Goal: Task Accomplishment & Management: Manage account settings

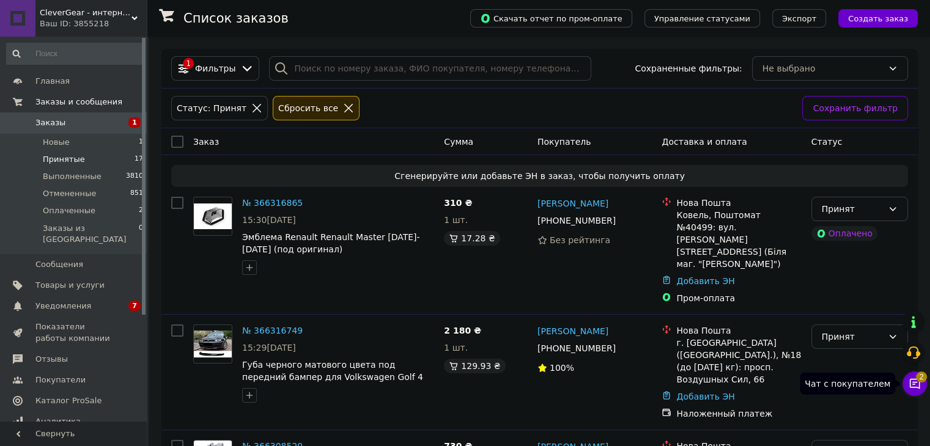
click at [652, 376] on span "2" at bounding box center [921, 377] width 11 height 11
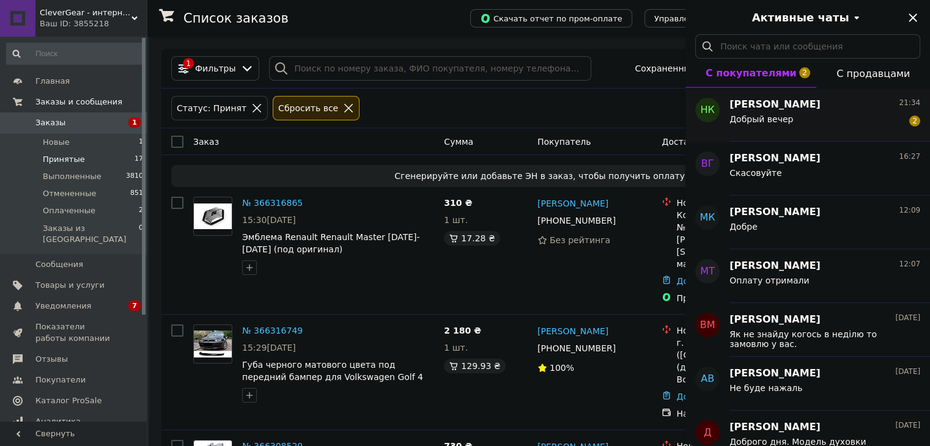
click at [652, 105] on span "[PERSON_NAME]" at bounding box center [774, 105] width 91 height 14
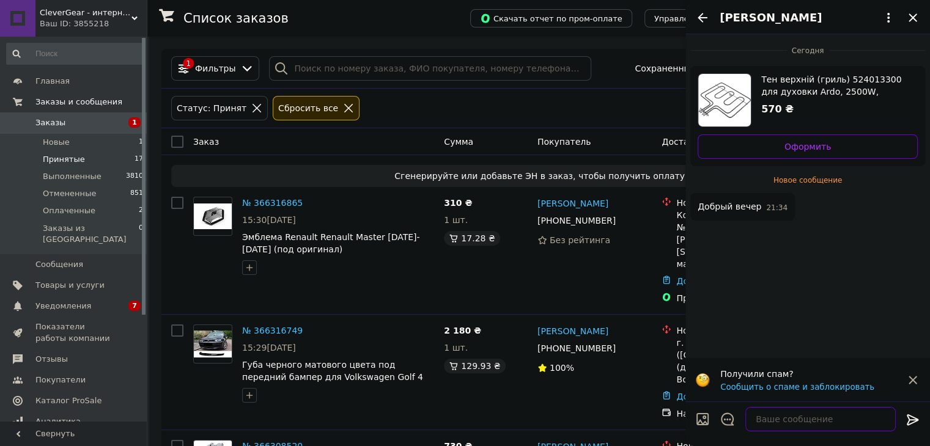
click at [652, 411] on textarea at bounding box center [820, 419] width 150 height 24
type textarea "Добрий"
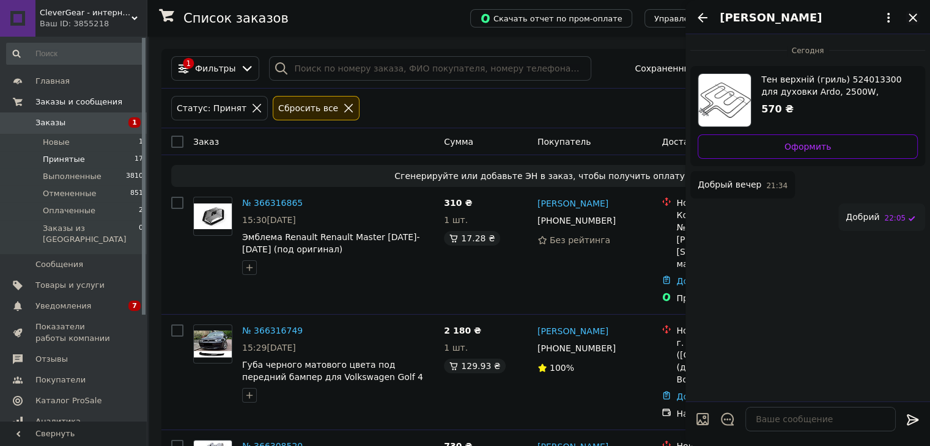
click at [652, 15] on icon "Закрыть" at bounding box center [913, 17] width 8 height 8
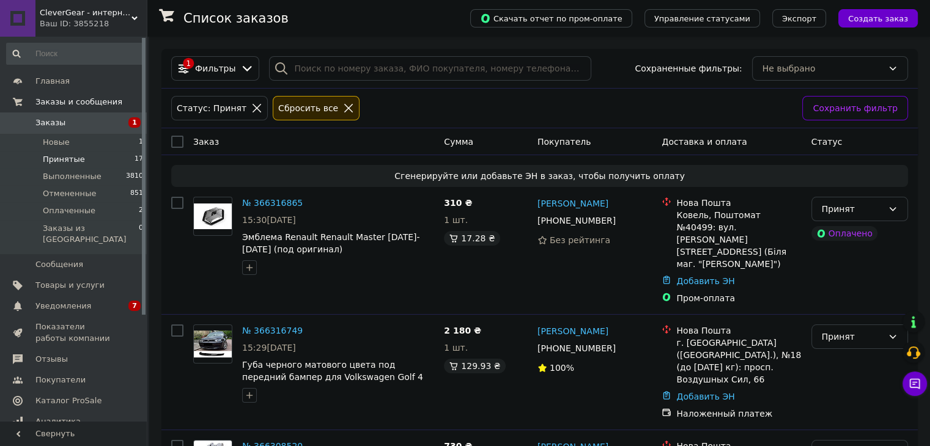
click at [117, 117] on link "Заказы 1" at bounding box center [75, 122] width 150 height 21
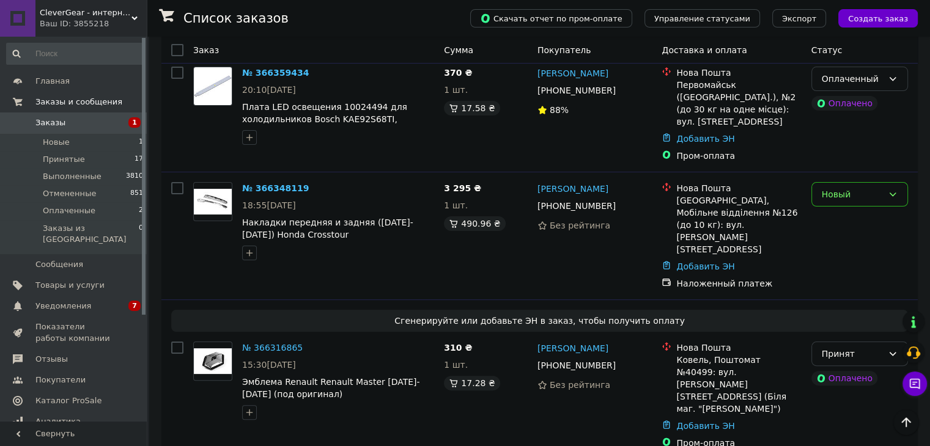
scroll to position [245, 0]
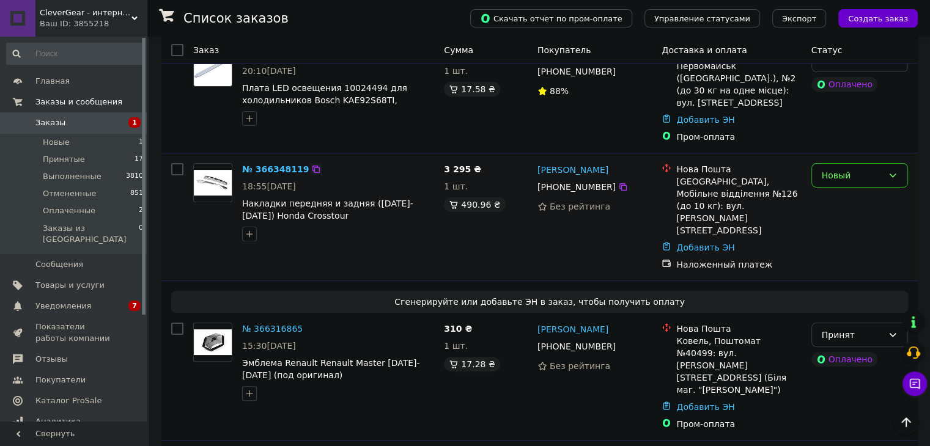
click at [312, 166] on icon at bounding box center [315, 169] width 7 height 7
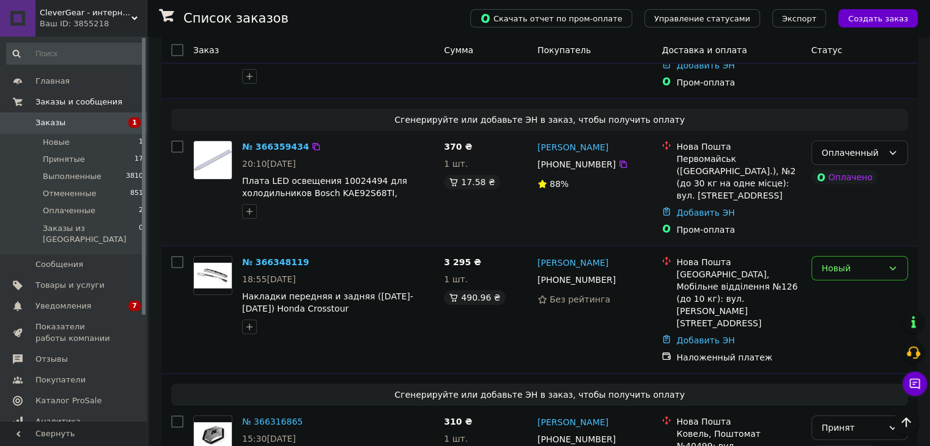
scroll to position [122, 0]
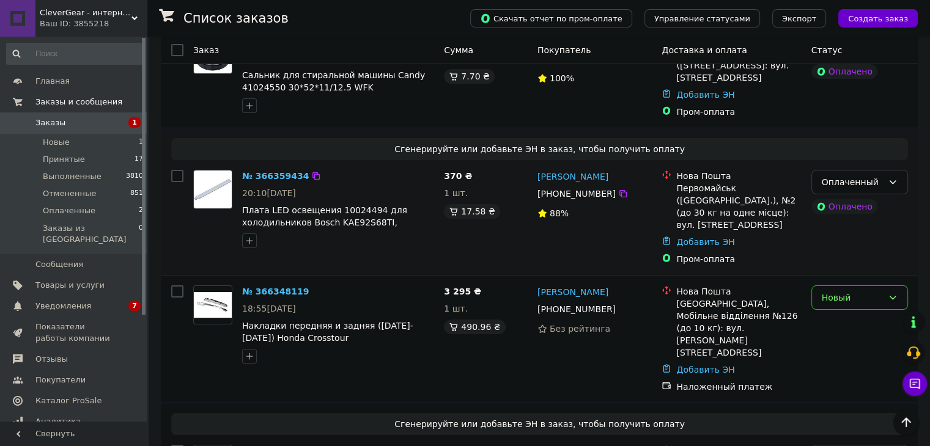
click at [308, 165] on div "№ 366359434 20:10[DATE] Плата LED освещения 10024494 для холодильников Bosch KA…" at bounding box center [338, 209] width 202 height 88
click at [311, 172] on icon at bounding box center [316, 176] width 10 height 10
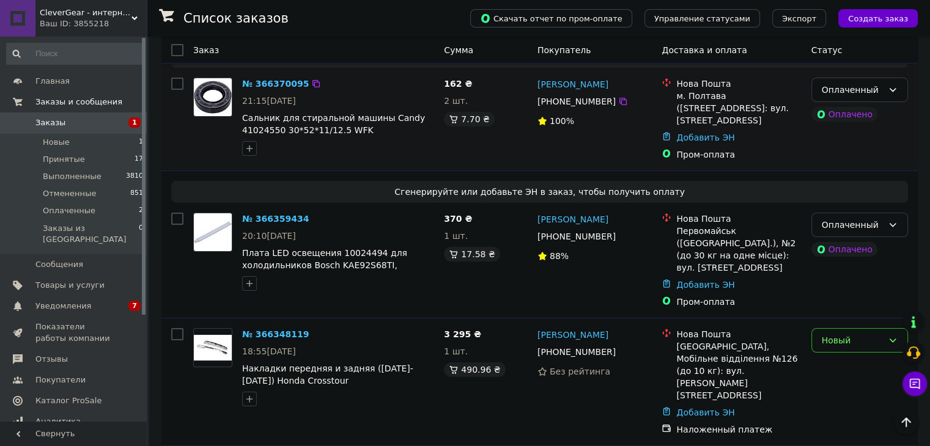
scroll to position [0, 0]
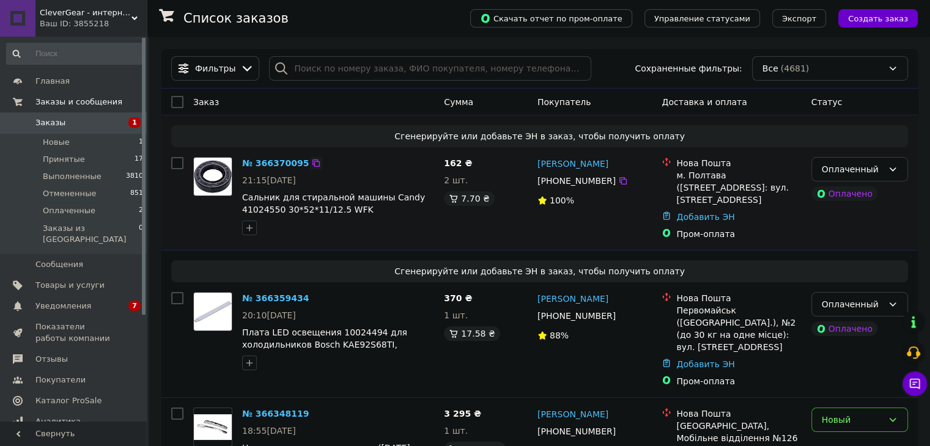
click at [311, 164] on icon at bounding box center [316, 163] width 10 height 10
drag, startPoint x: 68, startPoint y: 10, endPoint x: 68, endPoint y: 0, distance: 9.8
click at [68, 10] on span "CleverGear - интернет-магазин, запчасти к бытовой технике, бытовая химия, автоа…" at bounding box center [86, 12] width 92 height 11
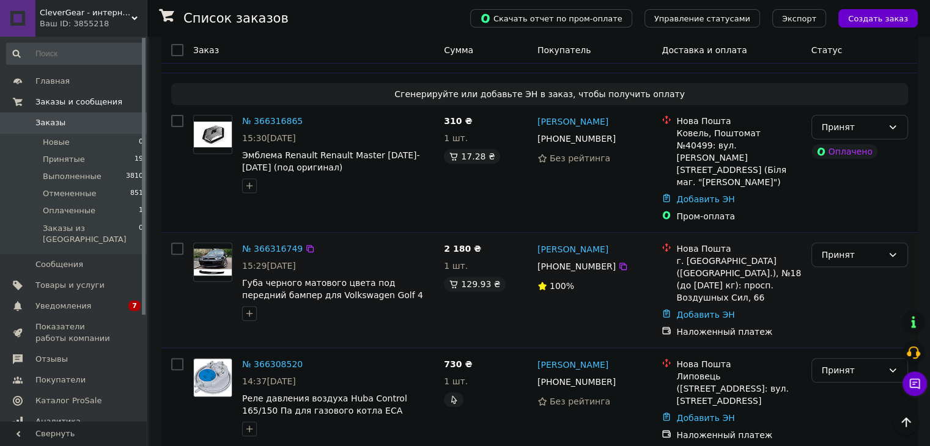
scroll to position [673, 0]
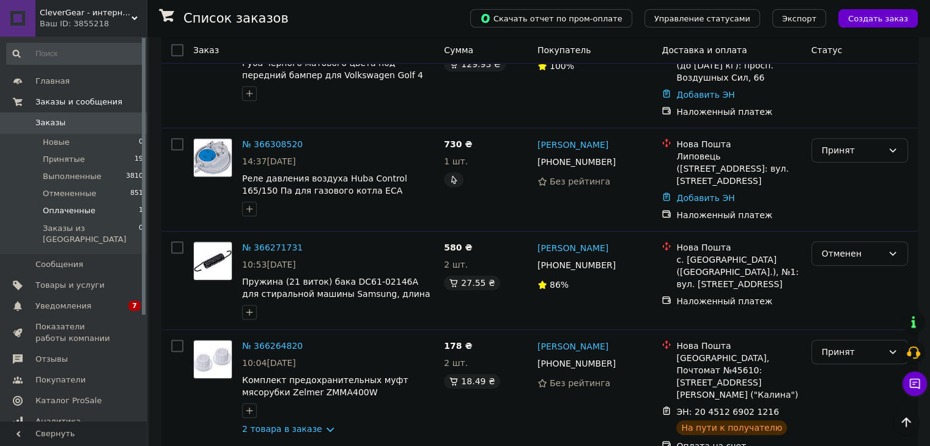
click at [100, 206] on li "Оплаченные 1" at bounding box center [75, 210] width 150 height 17
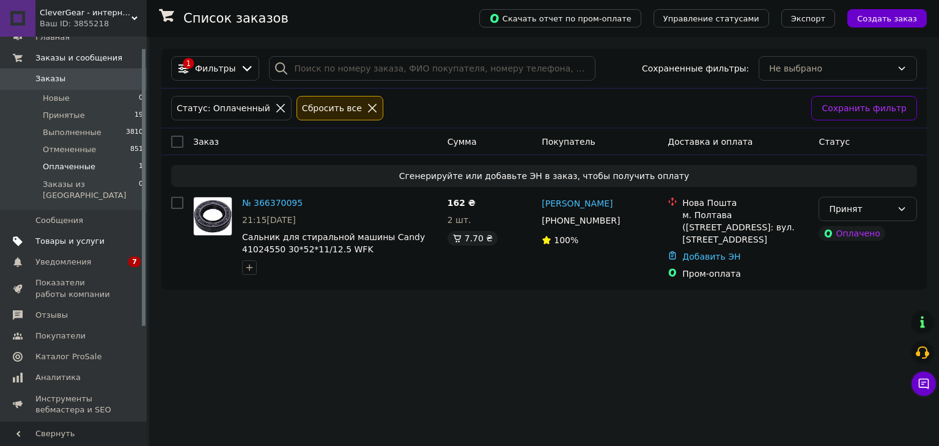
scroll to position [147, 0]
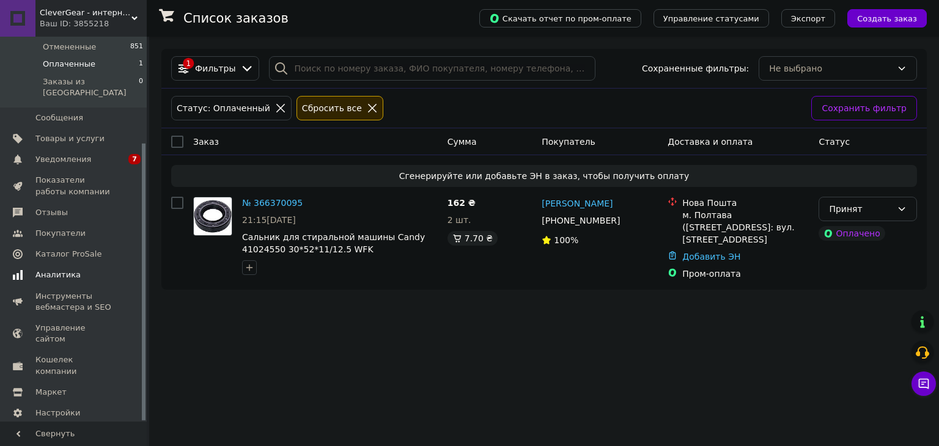
click at [127, 270] on span at bounding box center [130, 275] width 34 height 11
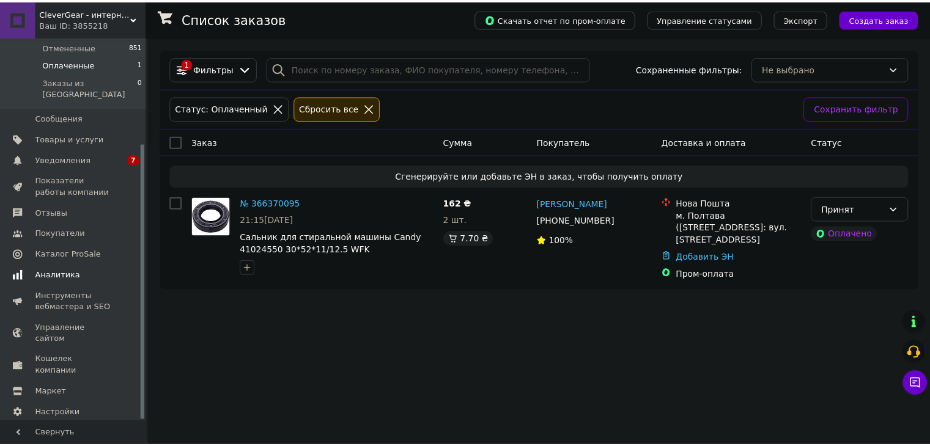
scroll to position [134, 0]
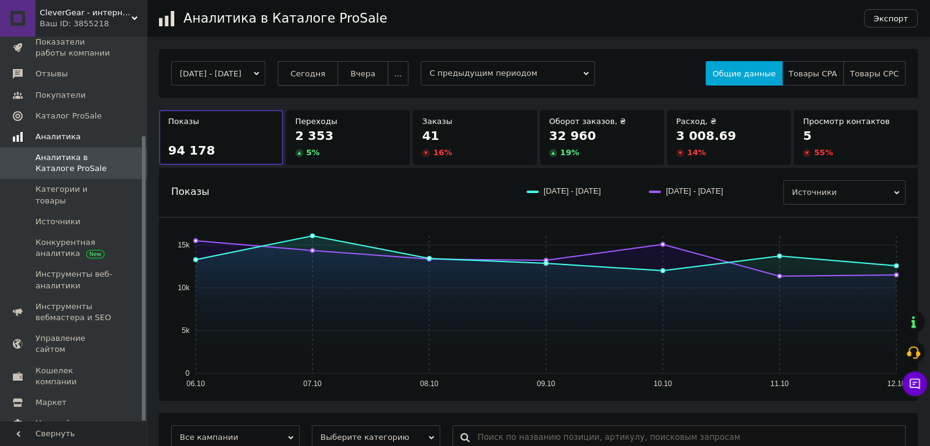
click at [315, 70] on span "Сегодня" at bounding box center [307, 73] width 35 height 9
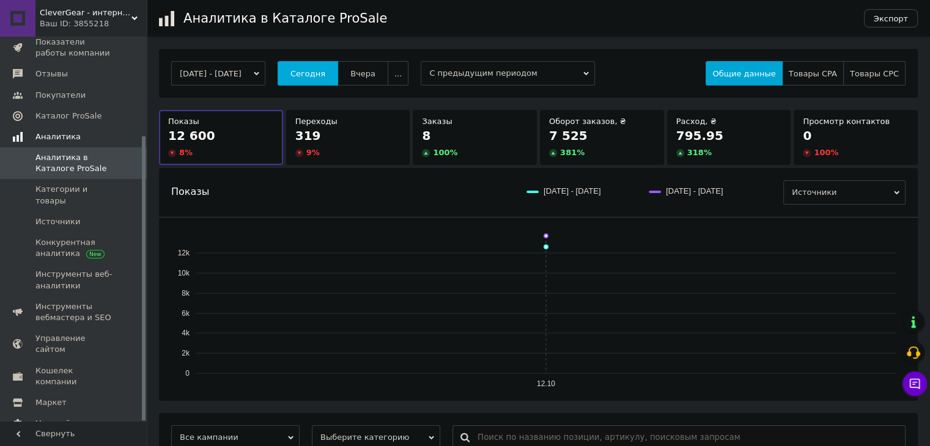
click at [315, 70] on span "Сегодня" at bounding box center [307, 73] width 35 height 9
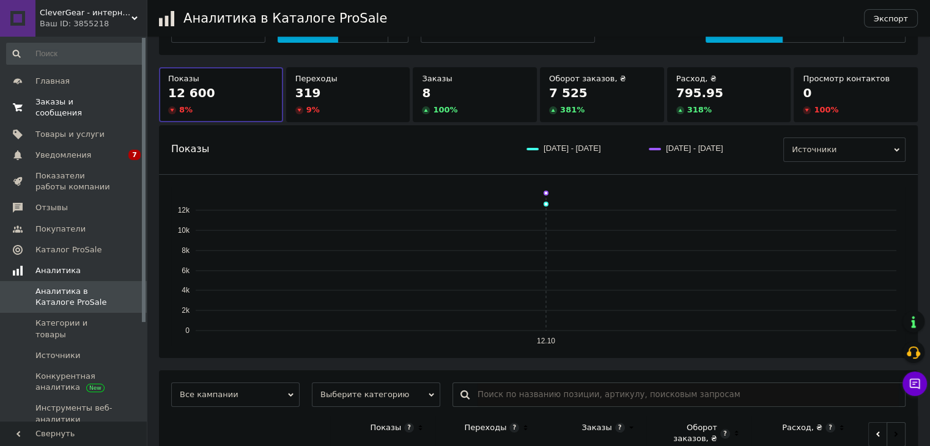
click at [110, 98] on span "Заказы и сообщения" at bounding box center [74, 108] width 78 height 22
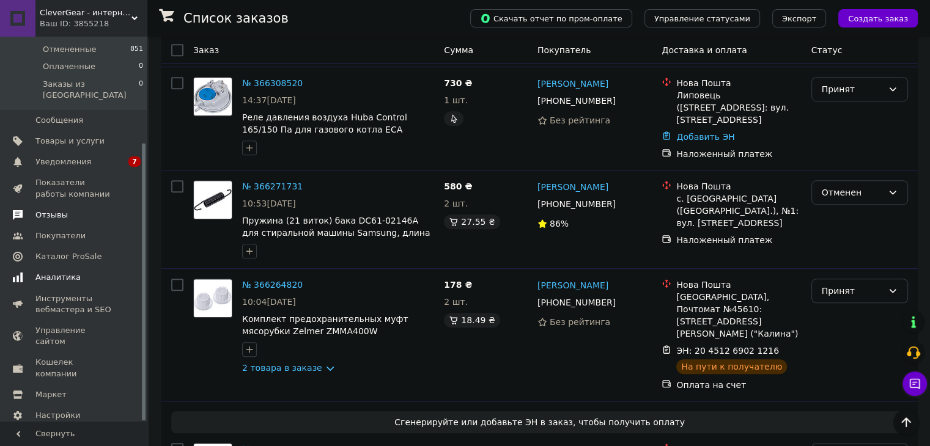
scroll to position [147, 0]
click at [114, 170] on link "Показатели работы компании" at bounding box center [75, 186] width 150 height 32
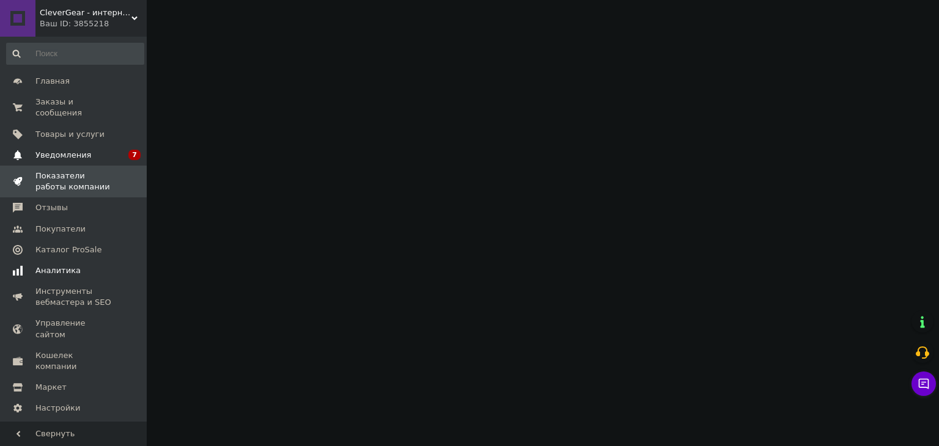
click at [127, 145] on link "Уведомления 0 7" at bounding box center [75, 155] width 150 height 21
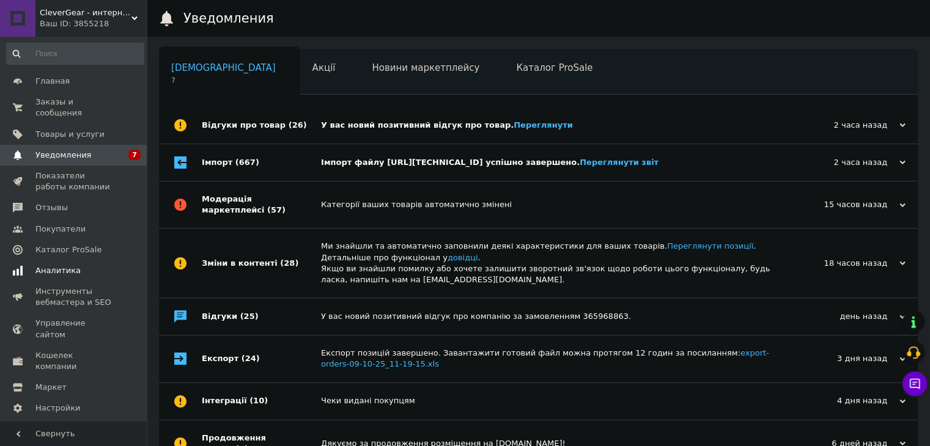
click at [227, 129] on div "Відгуки про товар (26)" at bounding box center [261, 125] width 119 height 37
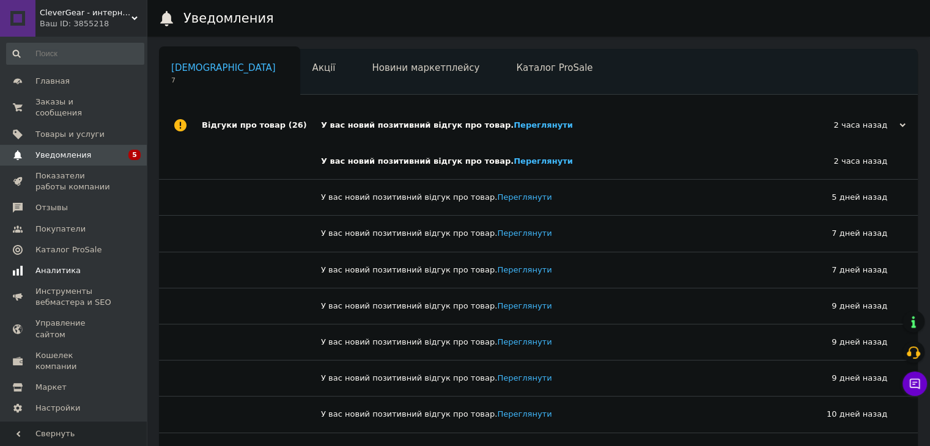
click at [227, 129] on div "Відгуки про товар (26)" at bounding box center [261, 125] width 119 height 37
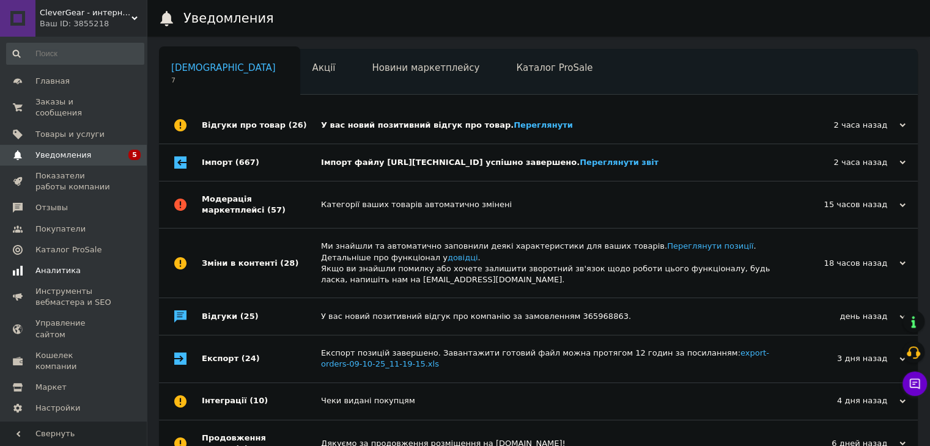
click at [258, 158] on div "Імпорт (667)" at bounding box center [261, 162] width 119 height 37
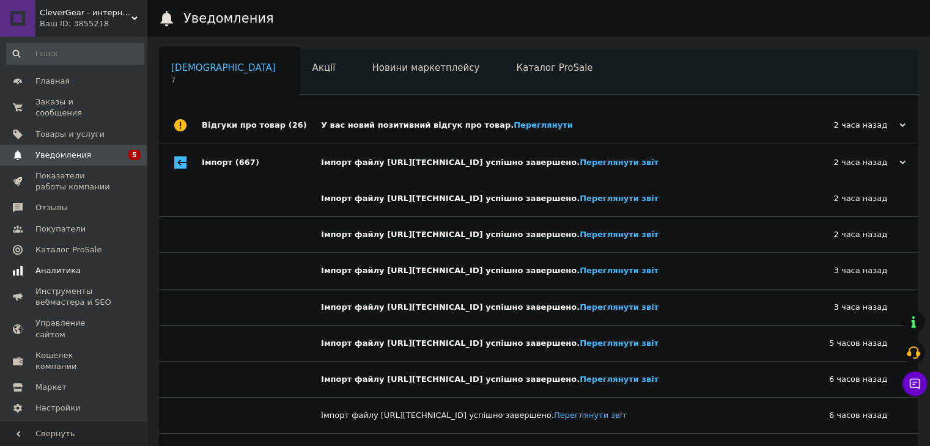
click at [258, 158] on div "Імпорт (667)" at bounding box center [261, 162] width 119 height 37
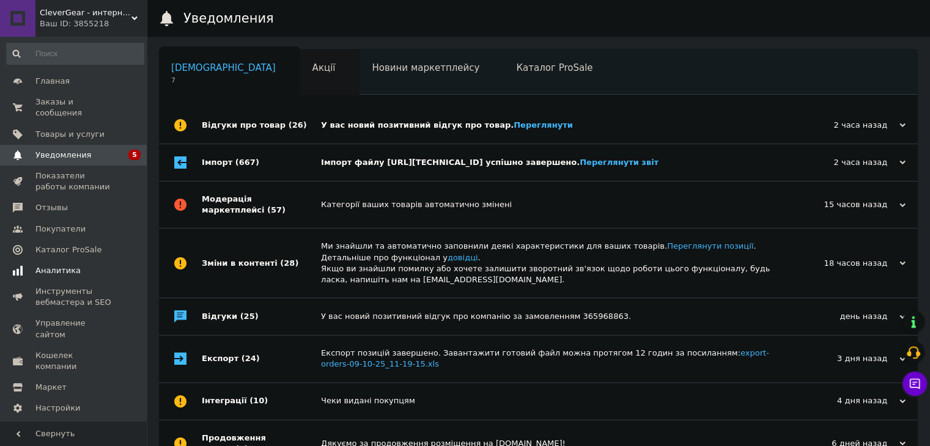
click at [300, 89] on div "Акції 0" at bounding box center [330, 73] width 60 height 46
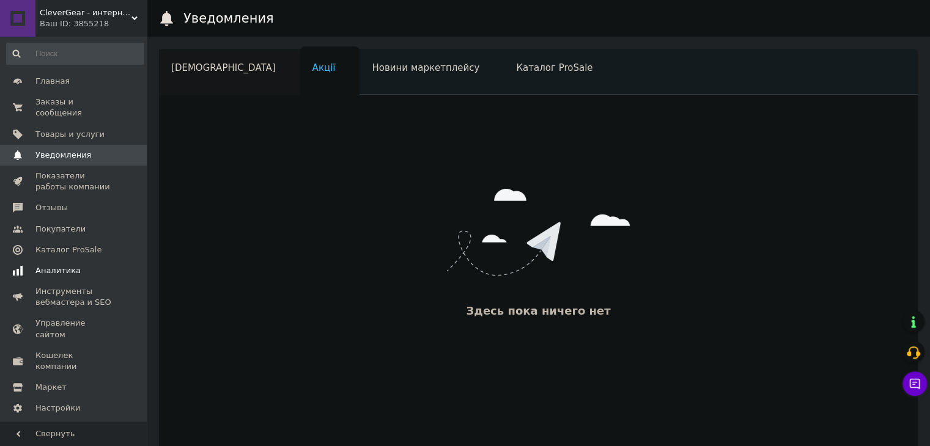
click at [201, 51] on div "Сповіщення" at bounding box center [229, 73] width 141 height 46
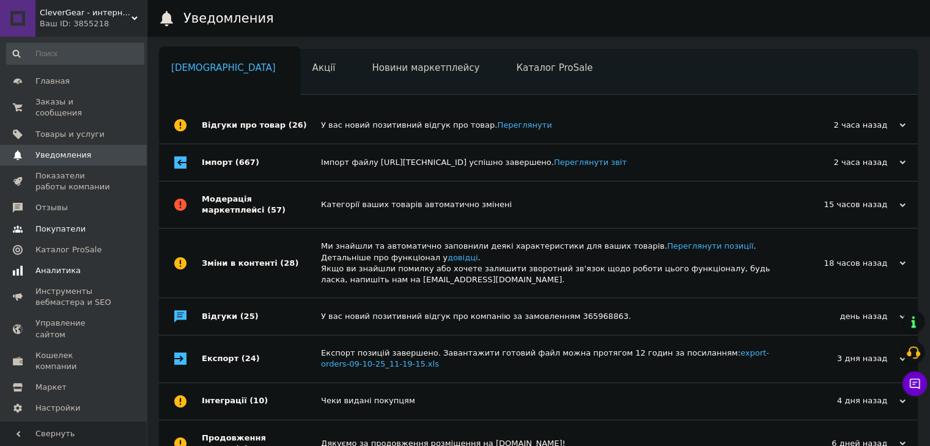
click at [138, 227] on link "Покупатели" at bounding box center [75, 229] width 150 height 21
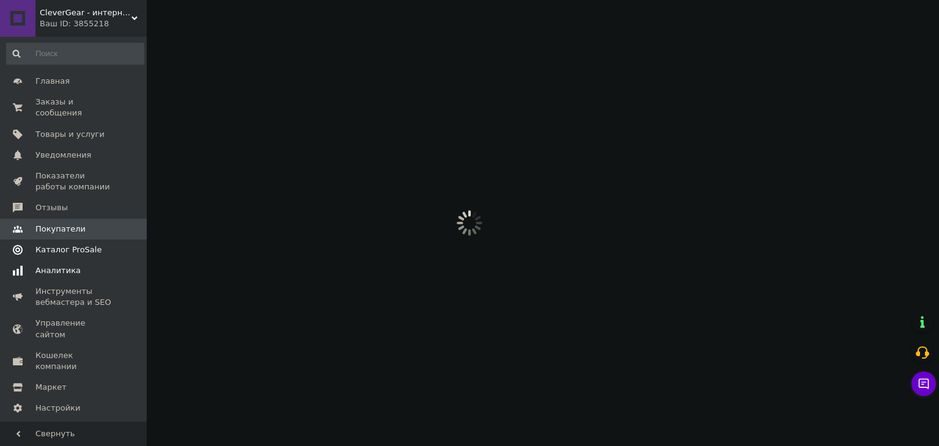
click at [135, 245] on span at bounding box center [130, 250] width 34 height 11
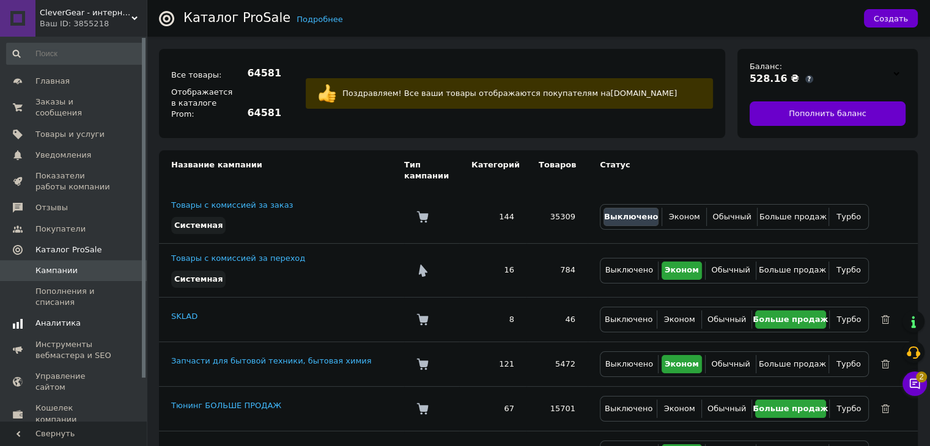
click at [929, 387] on div "Подробнее Каталог ProSale Создать Все товары: 64581 Отображается в каталоге Pro…" at bounding box center [538, 244] width 783 height 488
click at [912, 382] on icon at bounding box center [915, 384] width 10 height 10
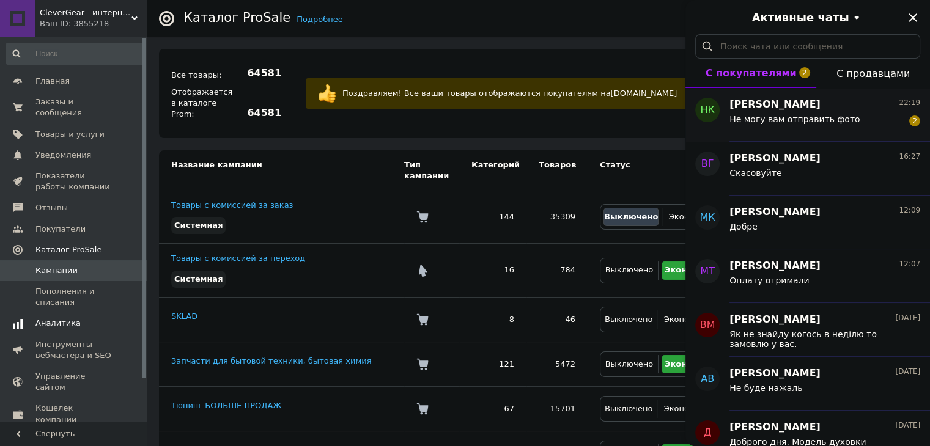
click at [746, 100] on span "[PERSON_NAME]" at bounding box center [774, 105] width 91 height 14
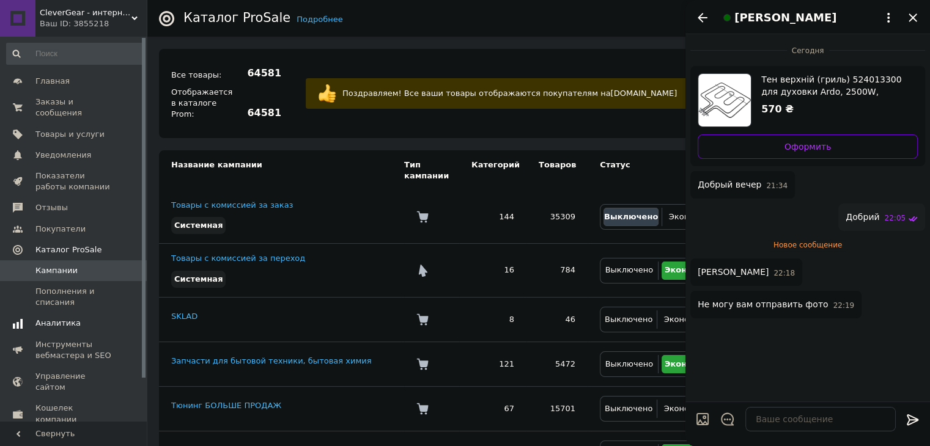
click at [782, 31] on div "[PERSON_NAME]" at bounding box center [807, 17] width 245 height 34
click at [775, 21] on span "[PERSON_NAME]" at bounding box center [785, 18] width 102 height 16
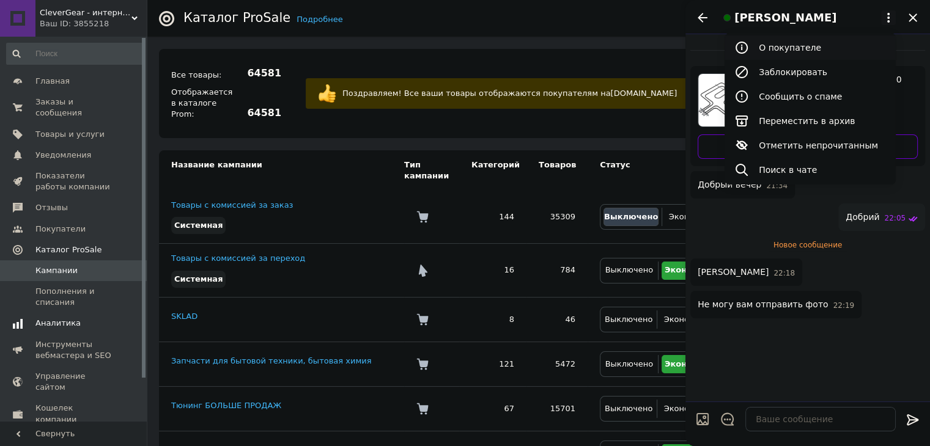
click at [770, 45] on button "О покупателе" at bounding box center [810, 47] width 171 height 24
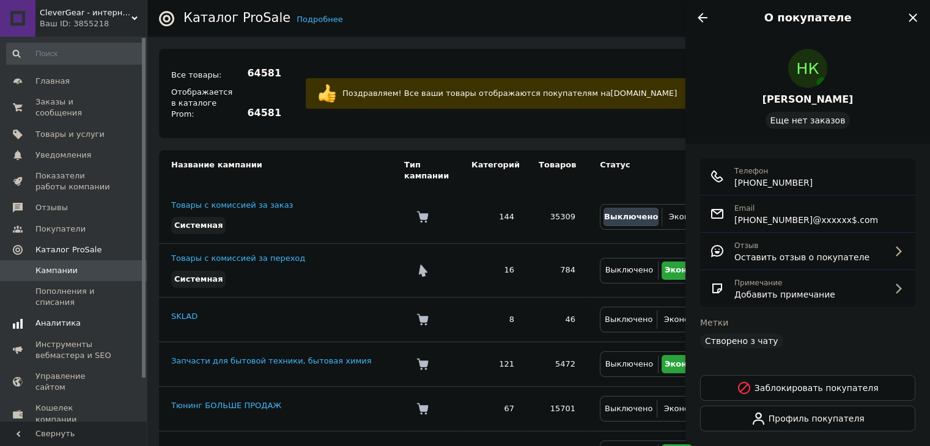
click at [775, 201] on div "Email +380973841083@xxxxxx$.com" at bounding box center [807, 214] width 215 height 37
click at [774, 194] on div "Телефон +380 (97) 384-10-83" at bounding box center [807, 176] width 215 height 37
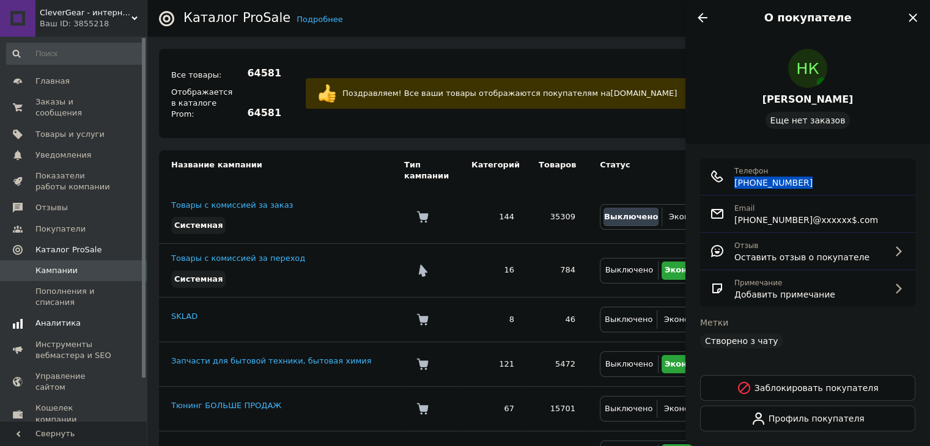
copy ul "+380 (97) 384-10-83"
click at [708, 17] on icon "Назад" at bounding box center [702, 17] width 15 height 15
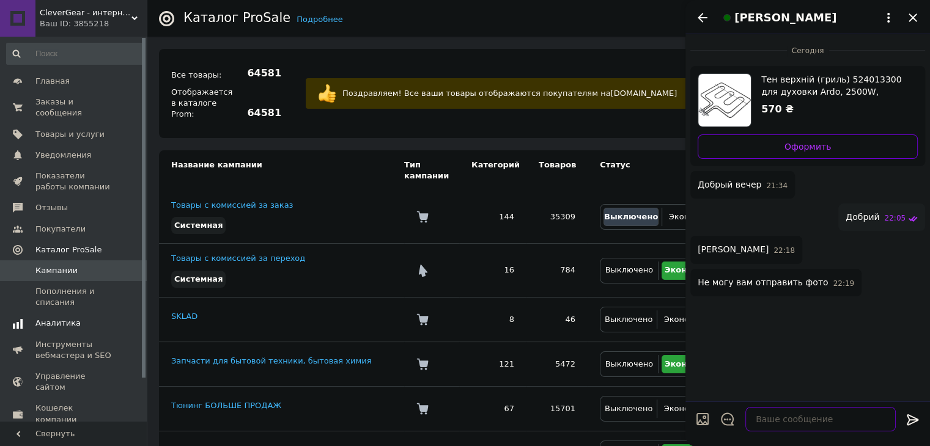
click at [792, 417] on textarea at bounding box center [820, 419] width 150 height 24
type textarea "Напишіть номер вайберу"
click at [164, 105] on div "Все товары: 64581 Отображается в каталоге Prom: 64581" at bounding box center [226, 93] width 135 height 78
click at [866, 331] on div "Сегодня Тен верхній (гриль) 524013300 для духовки Ardo, 2500W, L=355 мм, B=365 …" at bounding box center [807, 184] width 245 height 300
